Goal: Navigation & Orientation: Find specific page/section

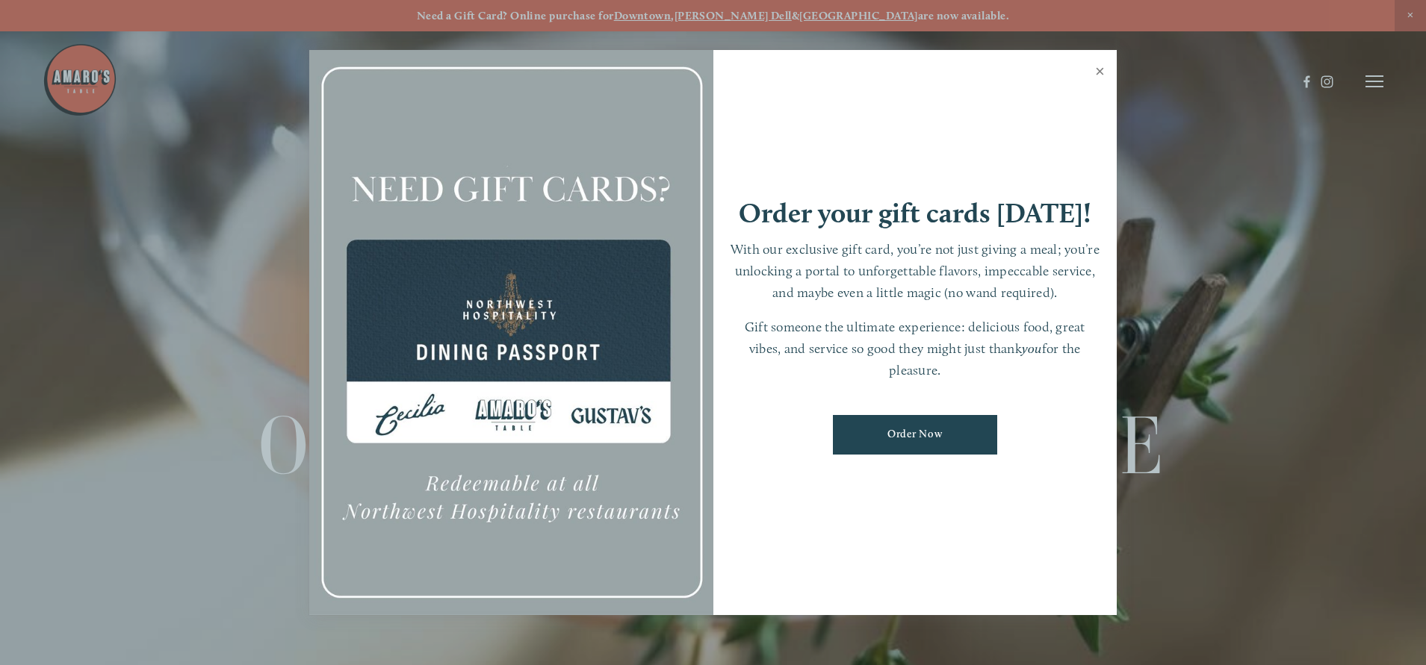
click at [1097, 66] on link "Close" at bounding box center [1099, 73] width 29 height 42
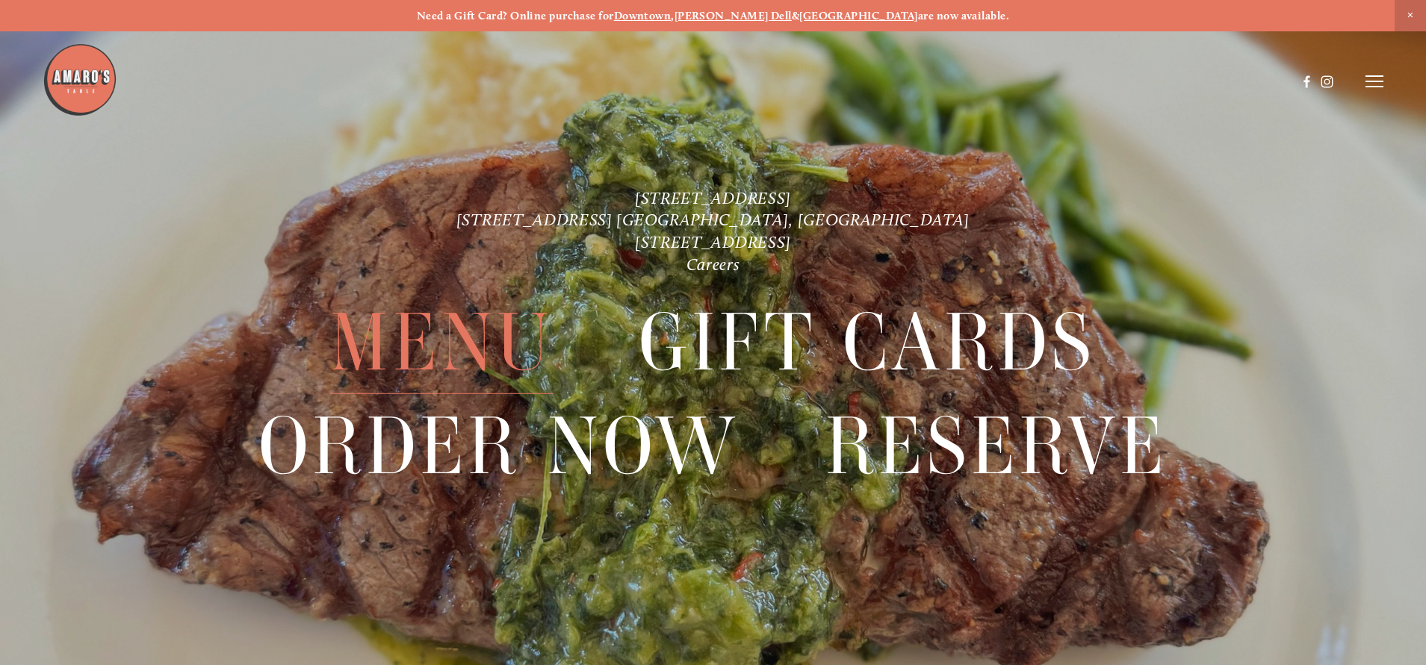
click at [479, 351] on span "Menu" at bounding box center [441, 342] width 223 height 103
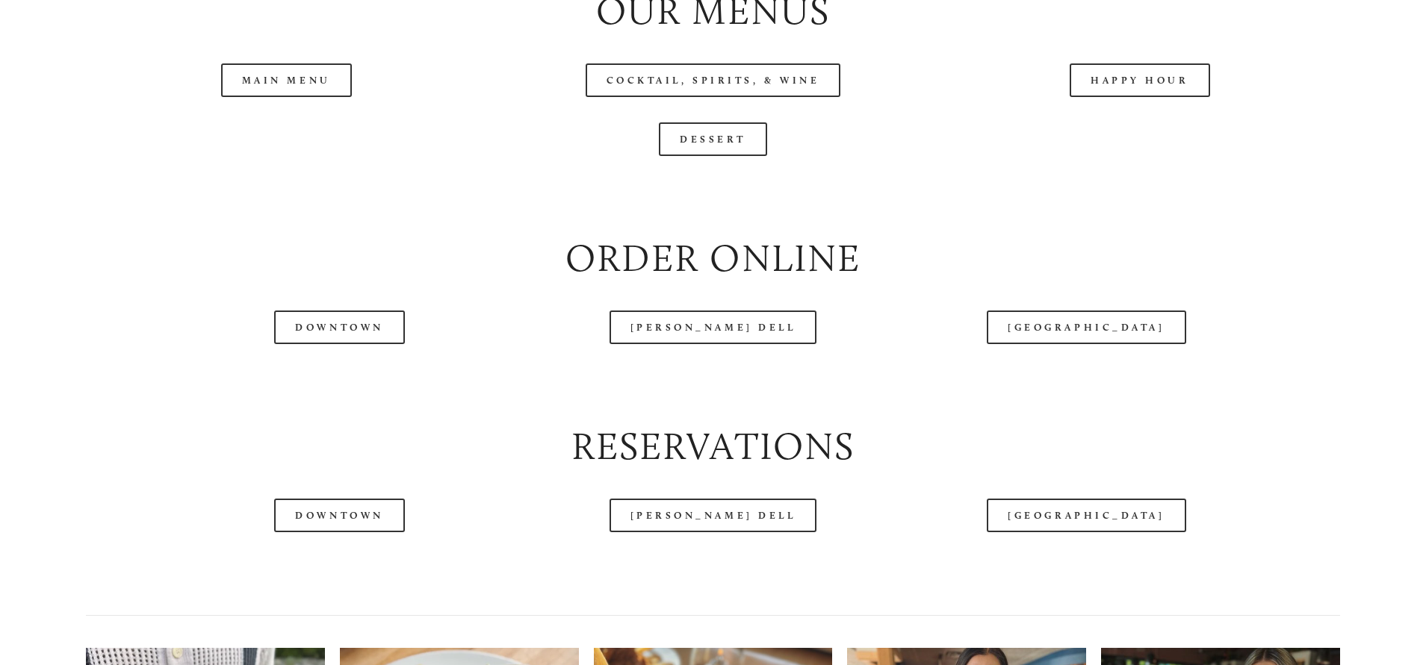
scroll to position [1813, 0]
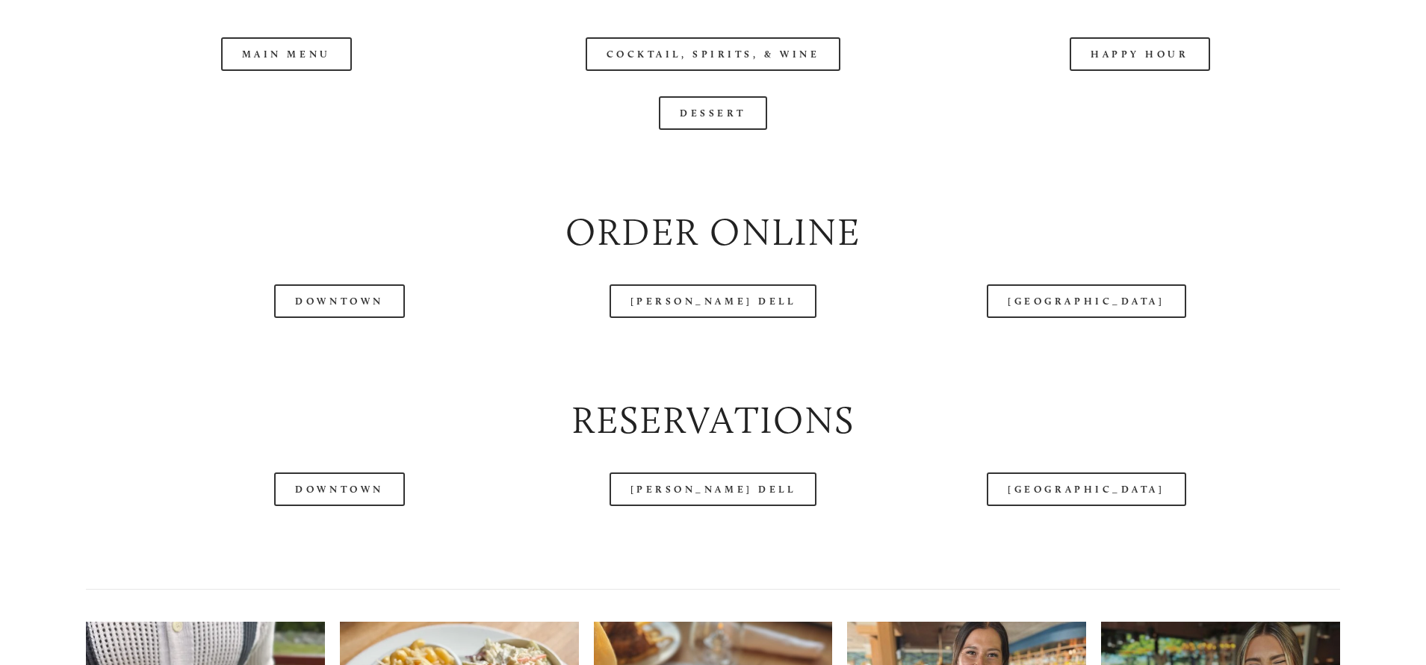
click at [305, 100] on header "Menu Order Now Visit Gallery 0" at bounding box center [713, 44] width 1340 height 163
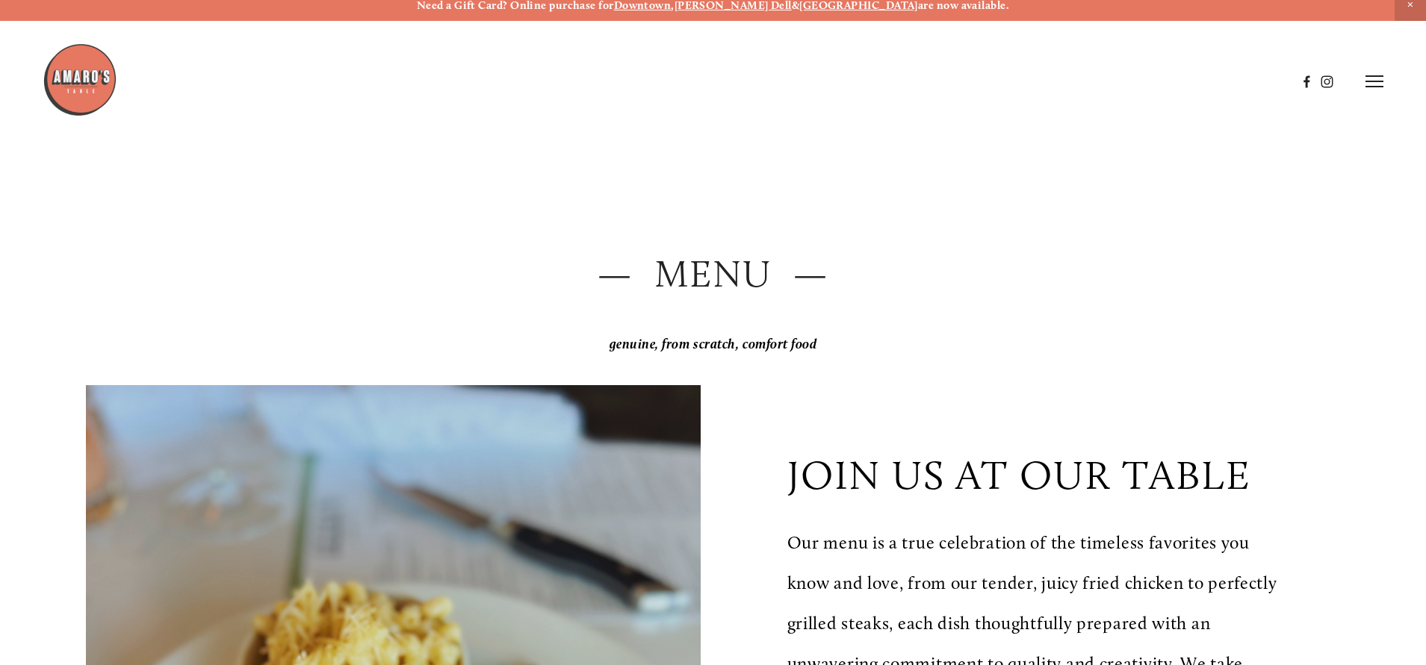
scroll to position [0, 0]
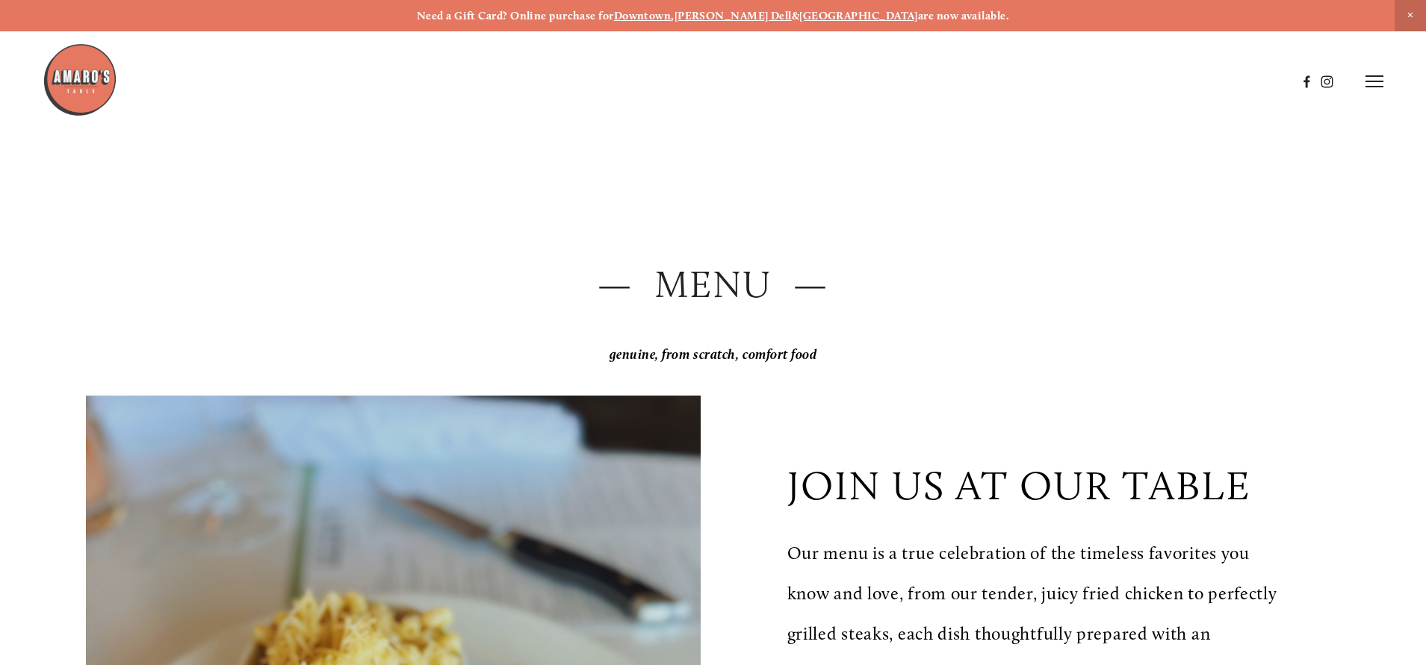
click at [1376, 84] on icon at bounding box center [1374, 81] width 18 height 13
click at [1055, 79] on span "Menu" at bounding box center [1061, 81] width 31 height 14
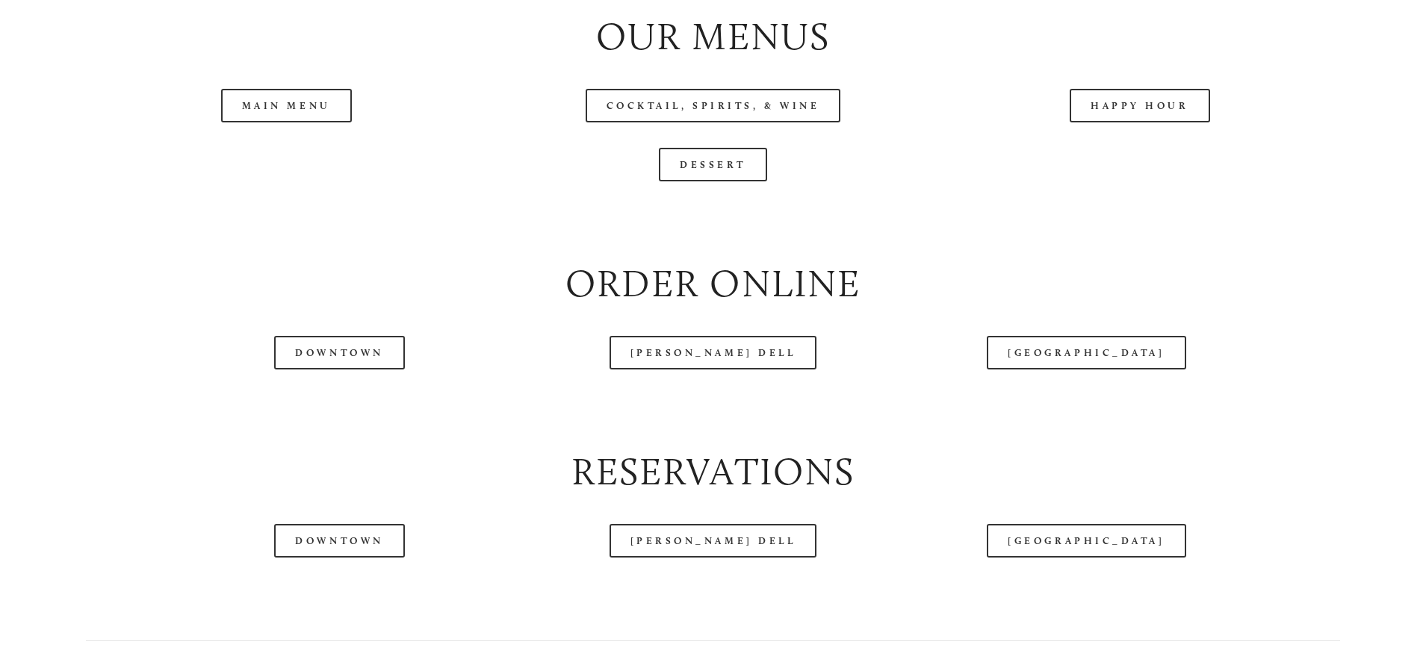
scroll to position [1776, 0]
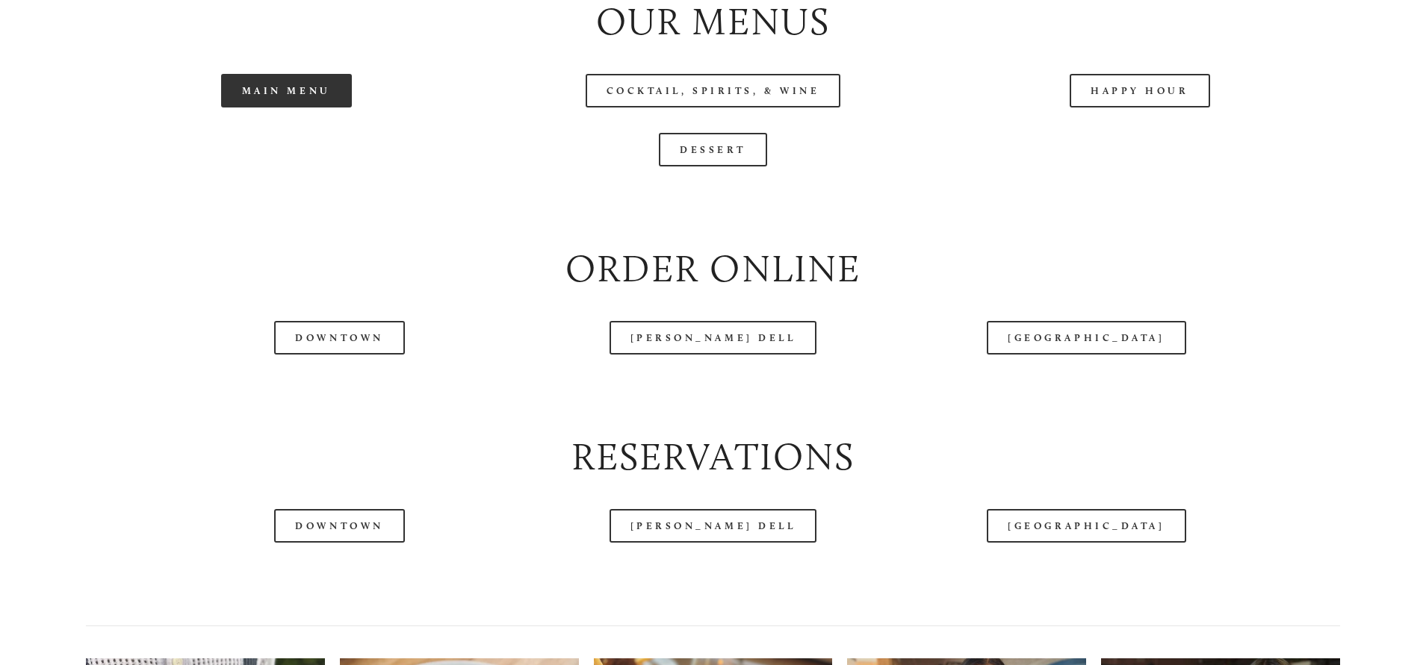
click at [313, 108] on link "Main Menu" at bounding box center [286, 91] width 131 height 34
click at [438, 81] on div at bounding box center [669, 44] width 1253 height 78
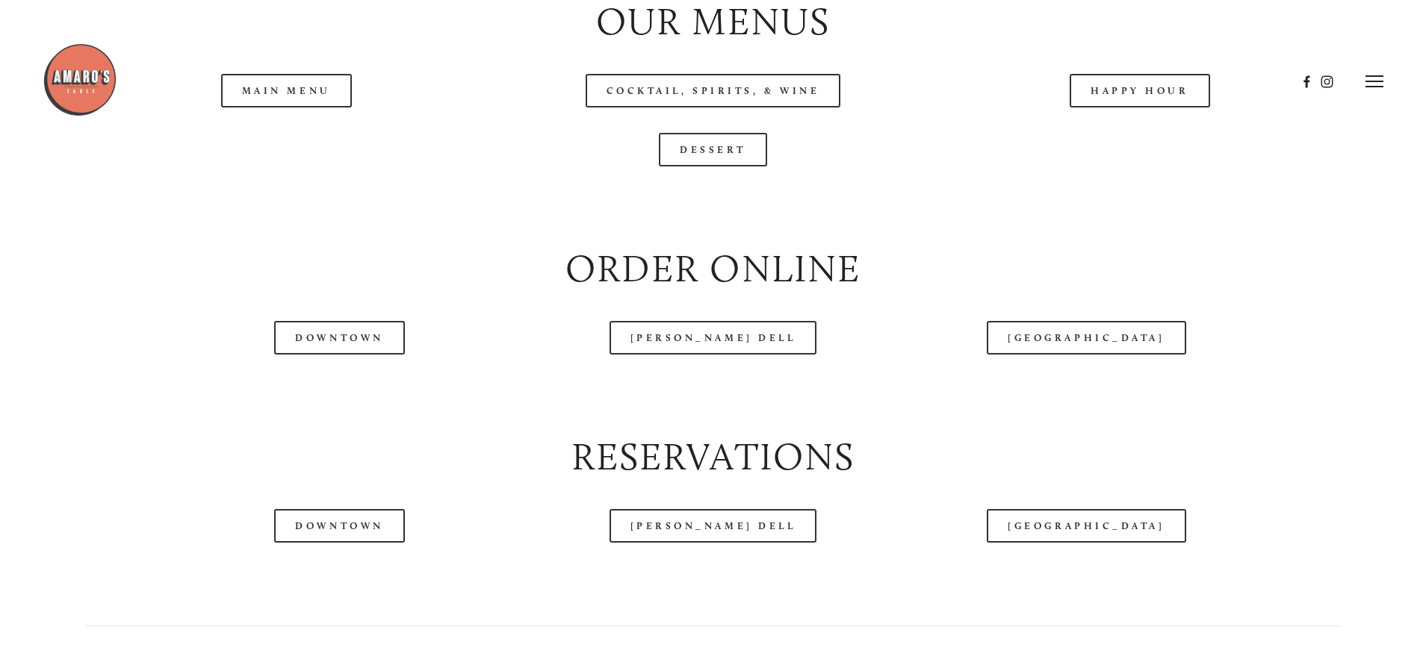
scroll to position [0, 0]
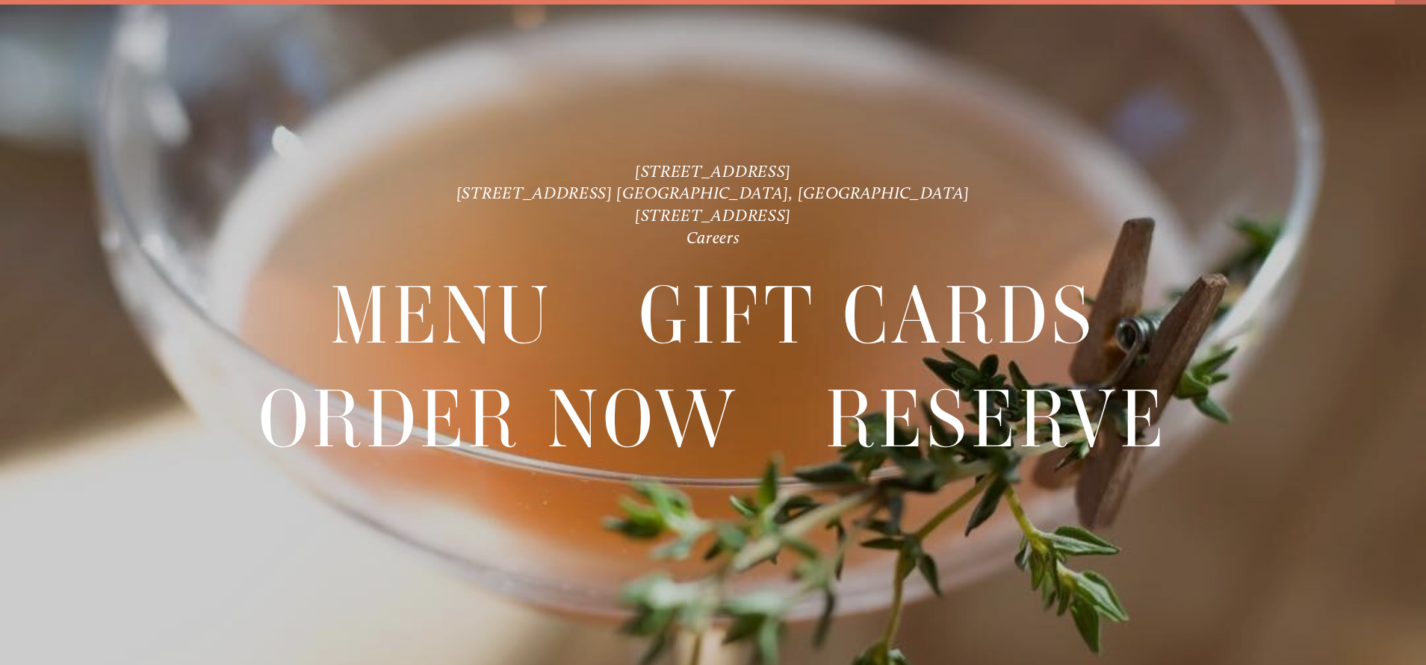
scroll to position [31, 0]
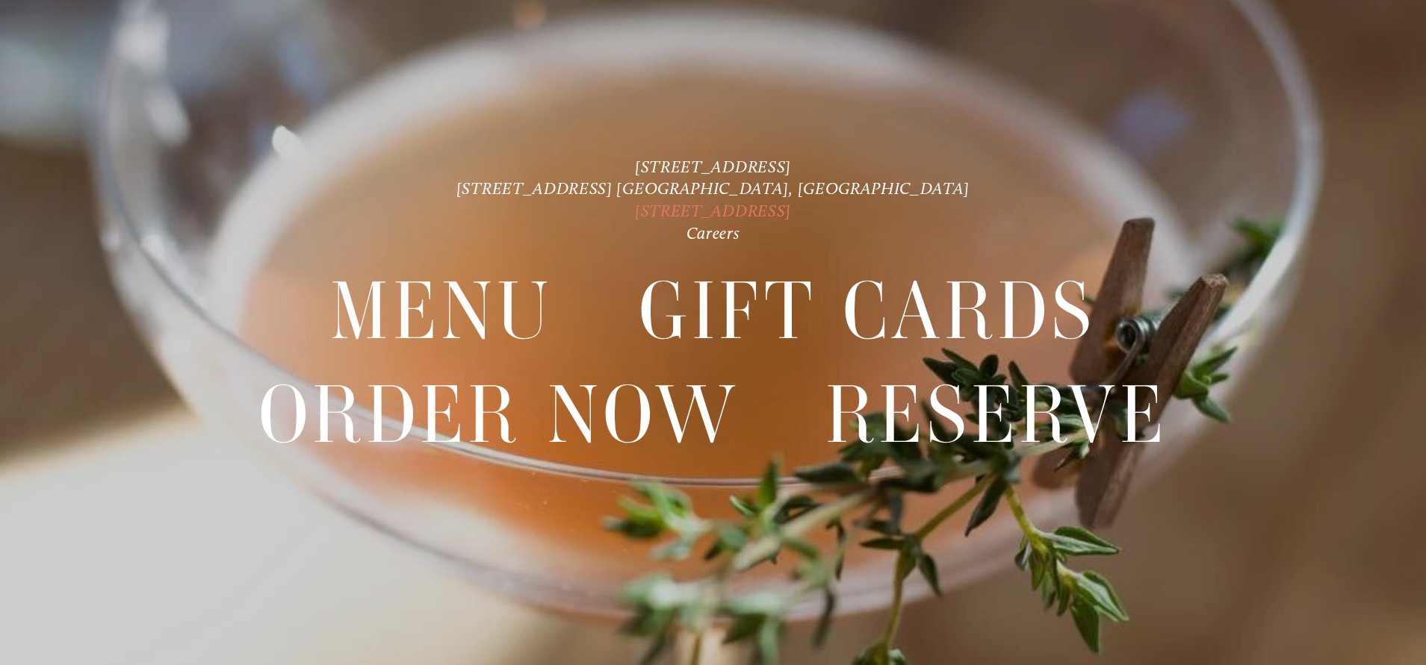
click at [635, 214] on link "[STREET_ADDRESS]" at bounding box center [713, 210] width 156 height 21
